Goal: Task Accomplishment & Management: Use online tool/utility

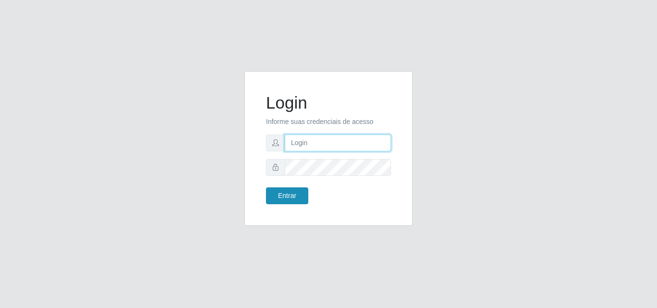
type input "[EMAIL_ADDRESS][DOMAIN_NAME]"
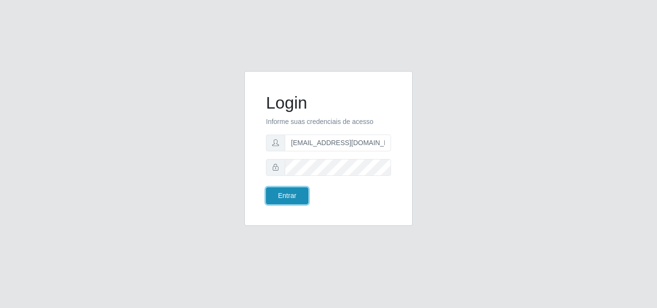
click at [277, 197] on button "Entrar" at bounding box center [287, 196] width 42 height 17
click at [278, 197] on button "Entrar" at bounding box center [287, 196] width 42 height 17
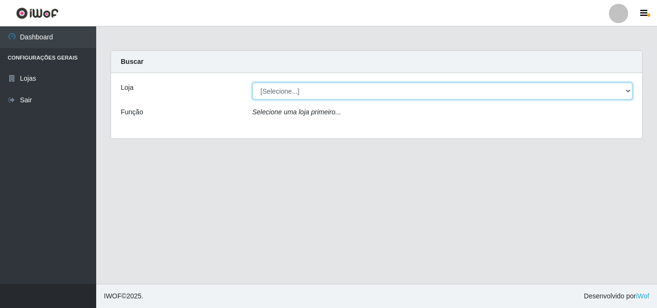
click at [624, 90] on select "[Selecione...] Rede Potiguar 1 - Macaíba" at bounding box center [442, 91] width 380 height 17
select select "100"
click at [252, 83] on select "[Selecione...] Rede Potiguar 1 - Macaíba" at bounding box center [442, 91] width 380 height 17
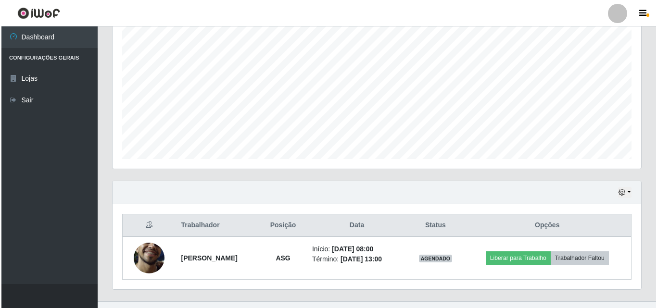
scroll to position [202, 0]
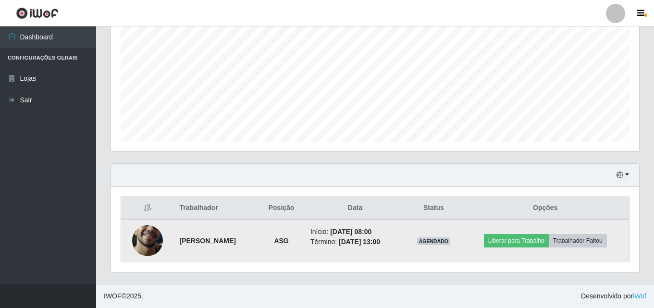
click at [145, 232] on img at bounding box center [147, 241] width 31 height 68
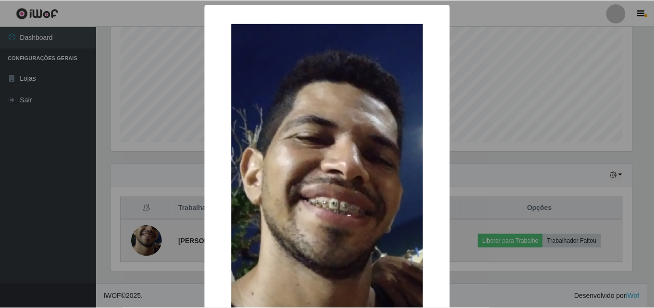
scroll to position [200, 524]
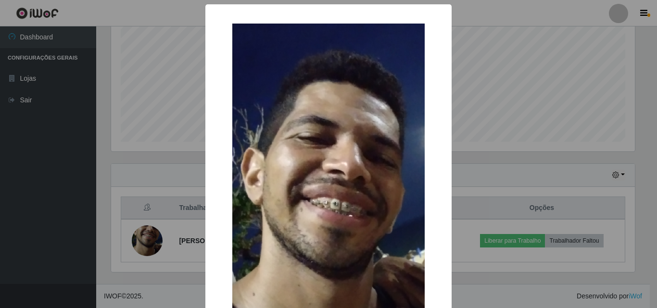
click at [533, 66] on div "× OK Cancel" at bounding box center [328, 154] width 657 height 308
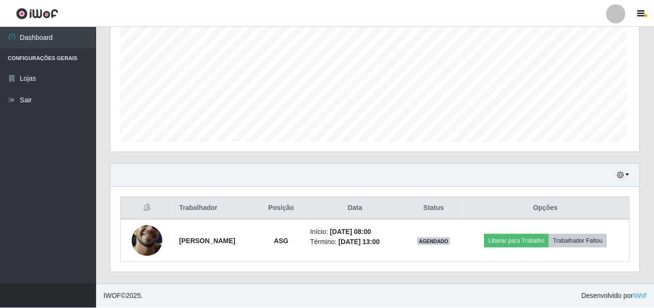
scroll to position [200, 528]
